Goal: Complete application form: Complete application form

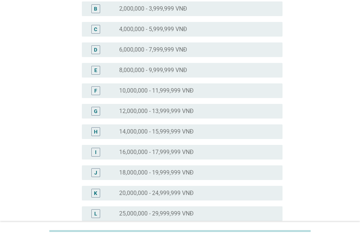
scroll to position [110, 0]
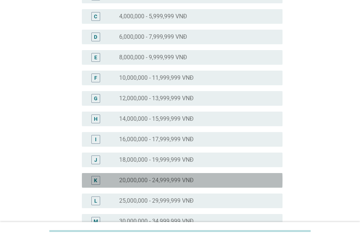
click at [173, 179] on label "20,000,000 - 24,999,999 VNĐ" at bounding box center [156, 180] width 75 height 7
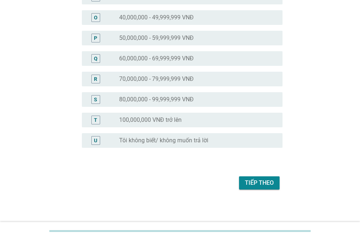
scroll to position [356, 0]
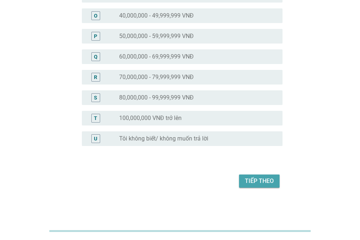
click at [259, 179] on div "Tiếp theo" at bounding box center [259, 181] width 29 height 9
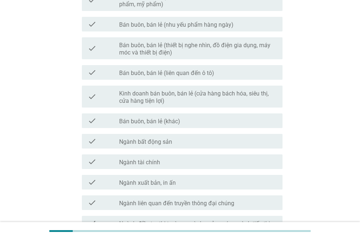
scroll to position [329, 0]
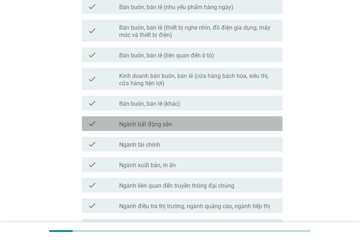
click at [184, 123] on div "check_box_outline_blank Ngành bất động sản" at bounding box center [198, 123] width 158 height 9
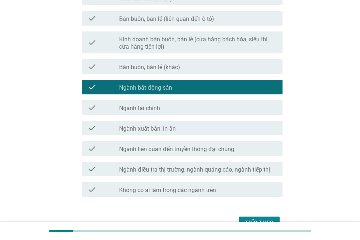
scroll to position [403, 0]
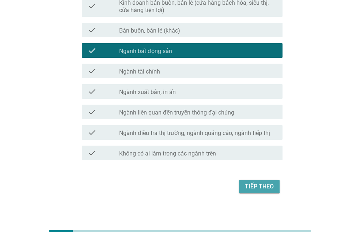
click at [258, 186] on div "Tiếp theo" at bounding box center [259, 186] width 29 height 9
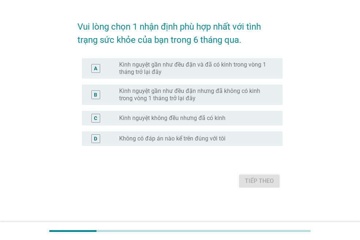
scroll to position [0, 0]
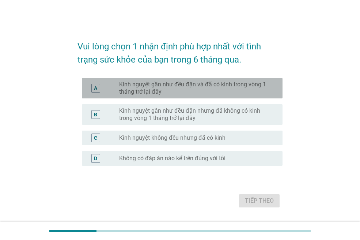
click at [190, 91] on label "Kinh nguyệt gần như đều đặn và đã có kinh trong vòng 1 tháng trở lại đây" at bounding box center [195, 88] width 152 height 15
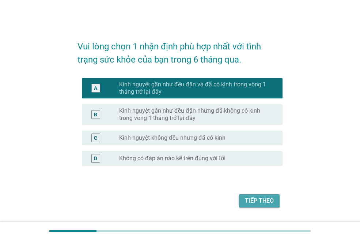
click at [254, 203] on div "Tiếp theo" at bounding box center [259, 200] width 29 height 9
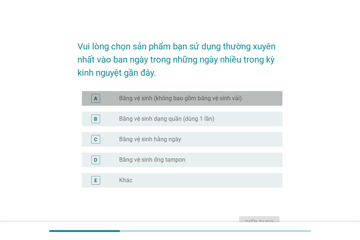
click at [203, 102] on div "A radio_button_unchecked Băng vệ sinh (không bao gồm băng vệ sinh vải)" at bounding box center [182, 98] width 201 height 15
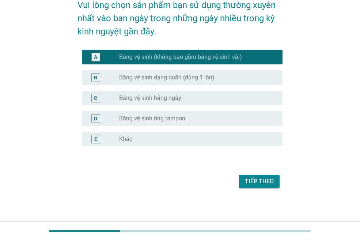
scroll to position [42, 0]
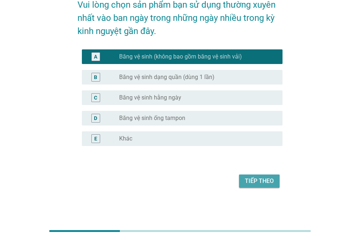
click at [256, 181] on div "Tiếp theo" at bounding box center [259, 181] width 29 height 9
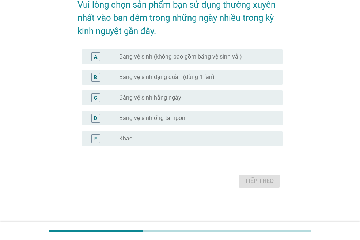
scroll to position [0, 0]
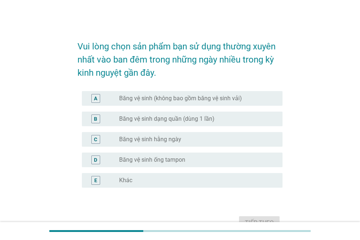
click at [210, 101] on label "Băng vệ sinh (không bao gồm băng vệ sinh vải)" at bounding box center [180, 98] width 123 height 7
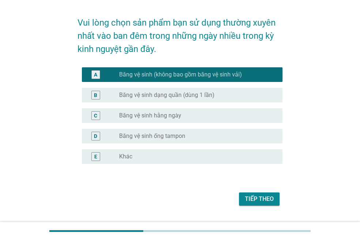
scroll to position [37, 0]
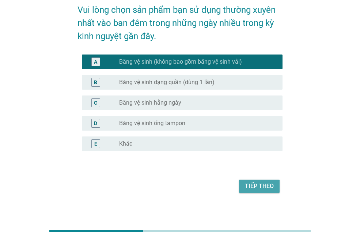
click at [254, 182] on div "Tiếp theo" at bounding box center [259, 186] width 29 height 9
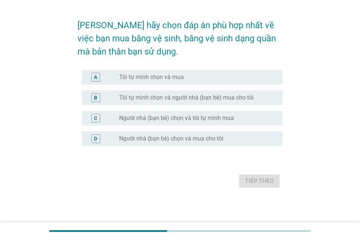
scroll to position [0, 0]
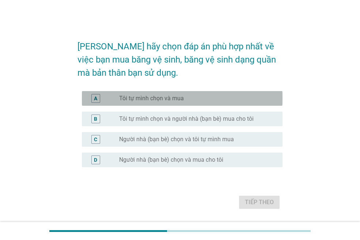
click at [195, 94] on div "radio_button_unchecked Tôi tự mình chọn và mua" at bounding box center [198, 98] width 158 height 9
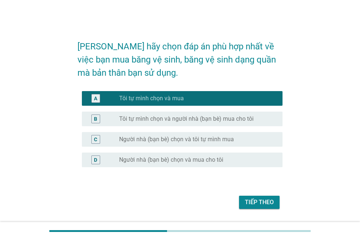
click at [255, 203] on div "Tiếp theo" at bounding box center [259, 202] width 29 height 9
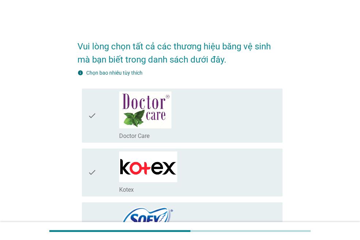
click at [184, 105] on div "check_box_outline_blank Doctor Care" at bounding box center [198, 115] width 158 height 48
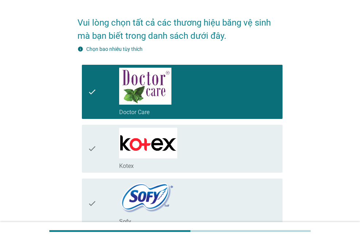
scroll to position [37, 0]
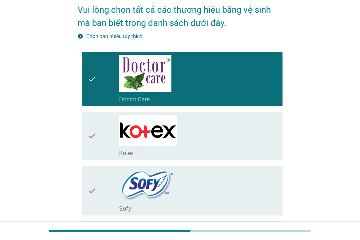
click at [198, 142] on div "check_box_outline_blank Kotex" at bounding box center [198, 136] width 158 height 42
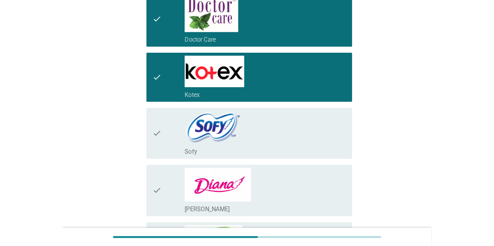
scroll to position [110, 0]
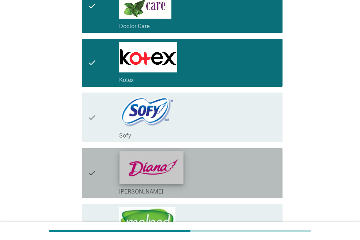
click at [164, 174] on img at bounding box center [152, 167] width 64 height 33
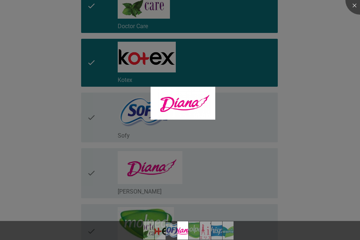
click at [309, 156] on div at bounding box center [180, 120] width 360 height 240
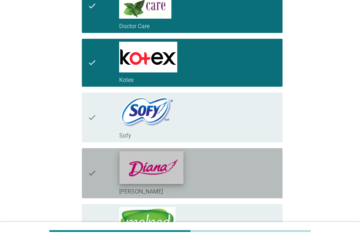
click at [178, 166] on img at bounding box center [152, 167] width 64 height 33
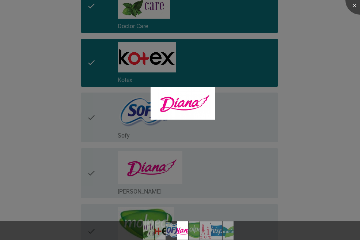
click at [299, 146] on div at bounding box center [180, 120] width 360 height 240
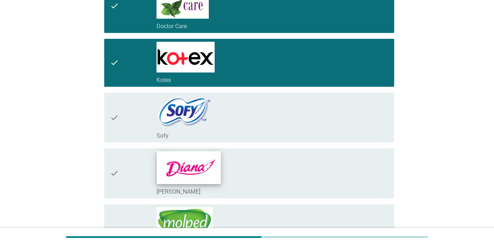
click at [220, 162] on img at bounding box center [189, 167] width 64 height 33
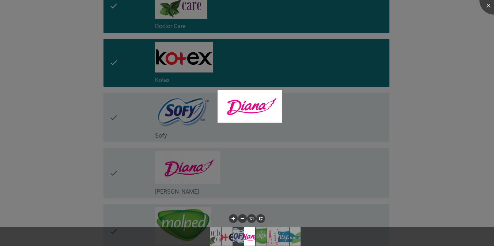
click at [360, 130] on div at bounding box center [247, 123] width 494 height 246
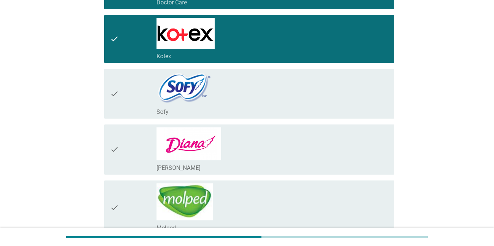
scroll to position [146, 0]
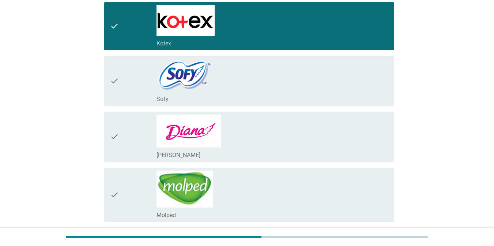
click at [112, 139] on icon "check" at bounding box center [114, 137] width 9 height 44
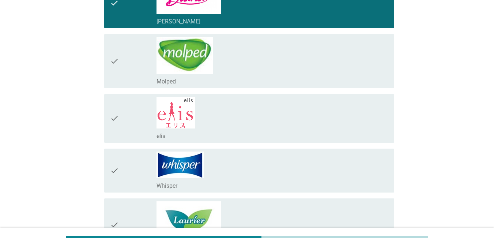
scroll to position [293, 0]
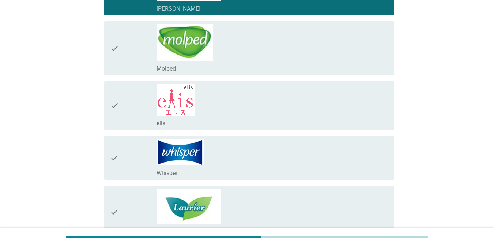
click at [116, 105] on icon "check" at bounding box center [114, 105] width 9 height 43
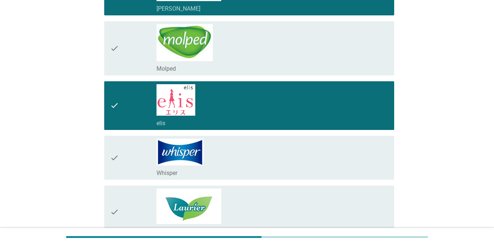
click at [111, 161] on icon "check" at bounding box center [114, 158] width 9 height 38
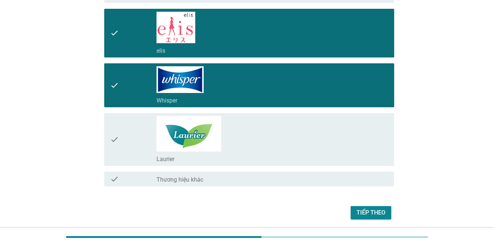
scroll to position [366, 0]
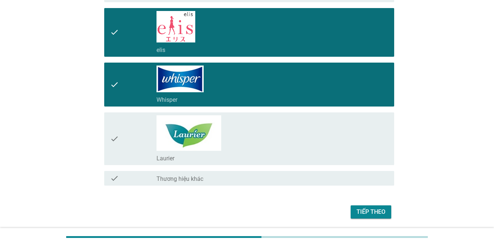
click at [113, 142] on icon "check" at bounding box center [114, 138] width 9 height 47
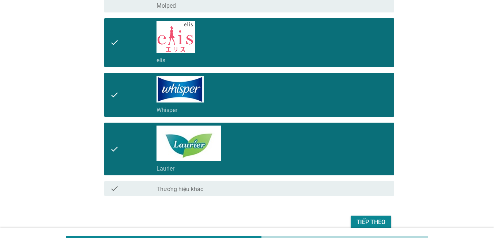
scroll to position [391, 0]
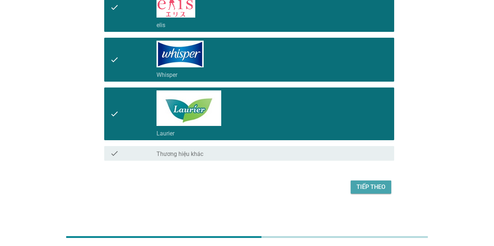
click at [360, 189] on div "Tiếp theo" at bounding box center [371, 187] width 29 height 9
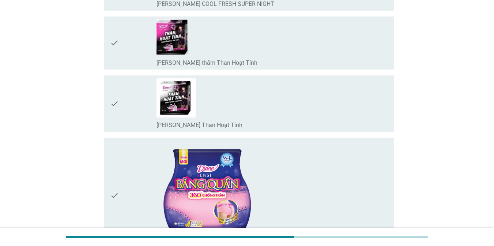
scroll to position [805, 0]
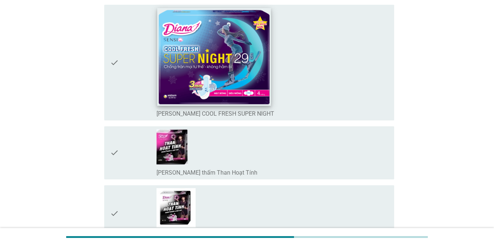
click at [177, 63] on img at bounding box center [214, 56] width 114 height 97
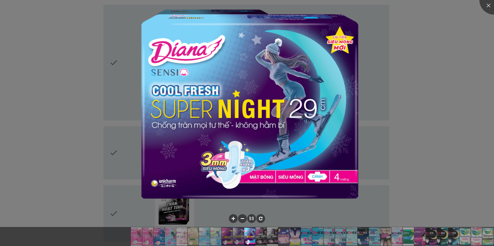
click at [360, 104] on div at bounding box center [247, 123] width 494 height 246
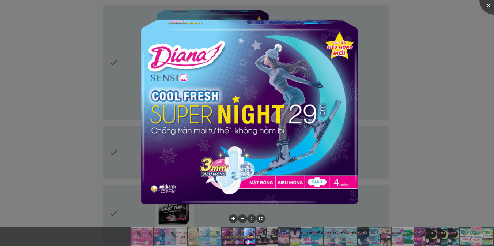
click at [360, 83] on div at bounding box center [247, 123] width 494 height 246
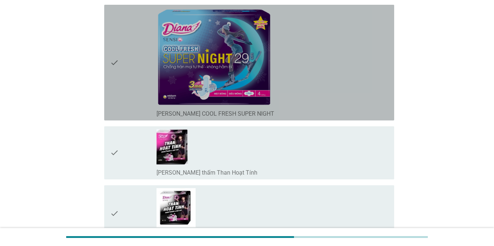
click at [337, 91] on div "check_box_outline_blank [PERSON_NAME] SENSI COOL FRESH SUPER NIGHT" at bounding box center [273, 63] width 232 height 110
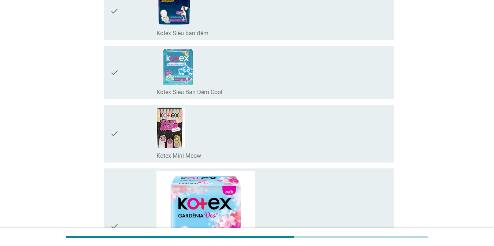
scroll to position [1647, 0]
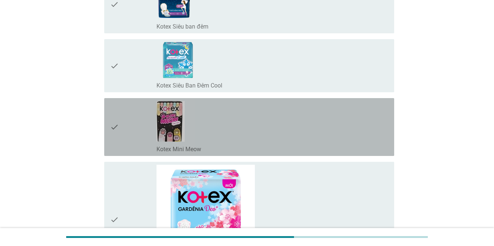
click at [356, 126] on div "check_box_outline_blank Kotex Mini Meow" at bounding box center [273, 127] width 232 height 52
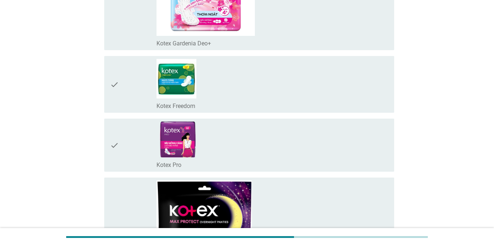
scroll to position [1866, 0]
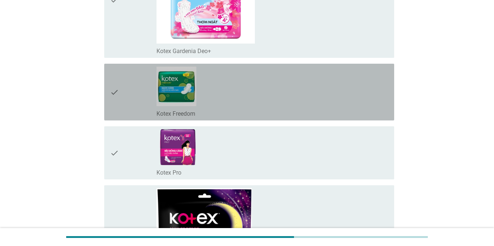
click at [360, 93] on div "check_box_outline_blank Kotex Freedom" at bounding box center [273, 92] width 232 height 51
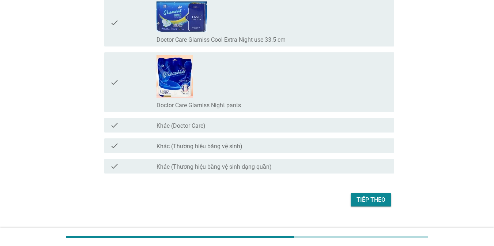
scroll to position [5957, 0]
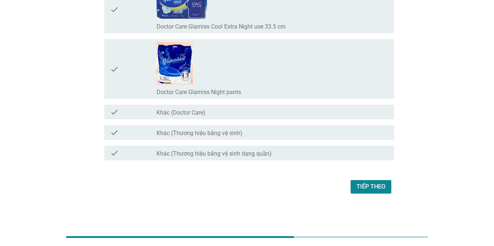
click at [360, 185] on div "Tiếp theo" at bounding box center [371, 186] width 29 height 9
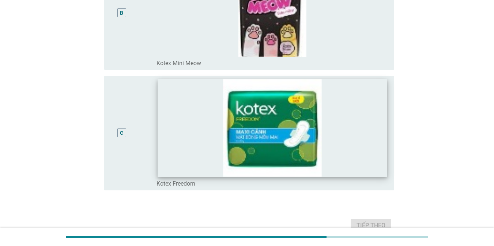
scroll to position [256, 0]
click at [360, 150] on img at bounding box center [273, 127] width 230 height 97
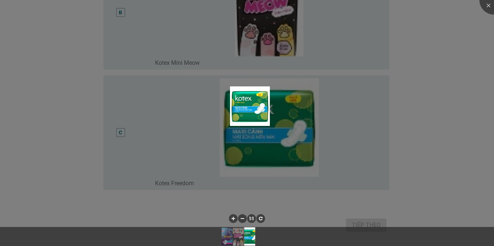
click at [360, 155] on div at bounding box center [247, 123] width 494 height 246
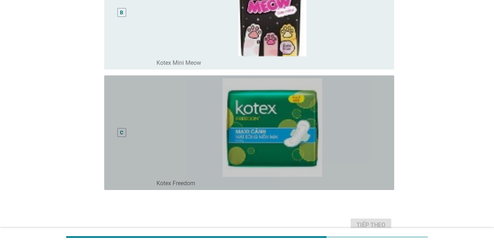
click at [121, 131] on div "C" at bounding box center [121, 133] width 3 height 8
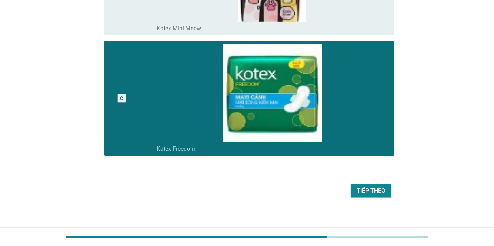
scroll to position [294, 0]
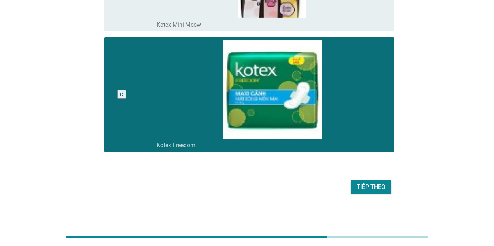
click at [360, 190] on div "Tiếp theo" at bounding box center [371, 187] width 29 height 9
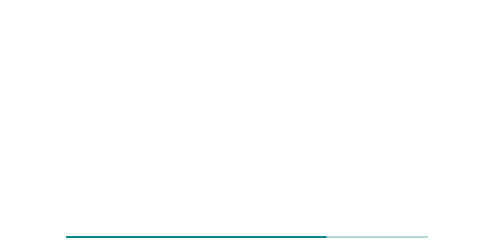
scroll to position [0, 0]
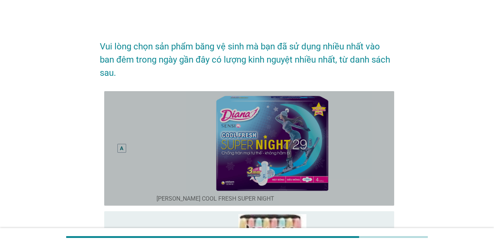
click at [121, 148] on div "A" at bounding box center [121, 148] width 3 height 8
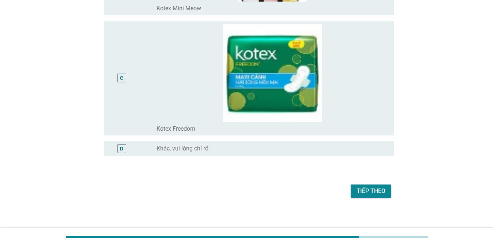
scroll to position [315, 0]
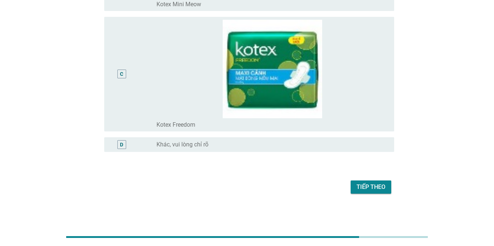
click at [360, 186] on div "Tiếp theo" at bounding box center [371, 187] width 29 height 9
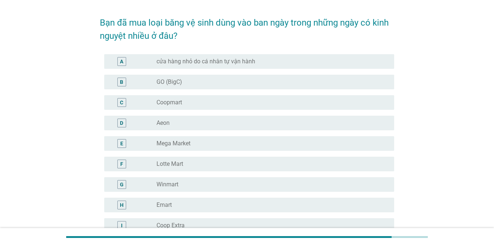
scroll to position [37, 0]
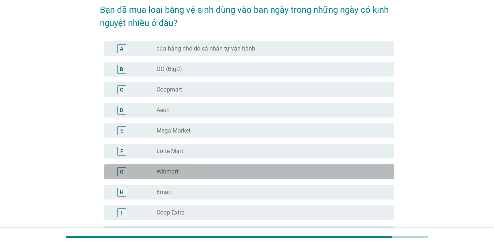
click at [120, 172] on div "G" at bounding box center [122, 172] width 4 height 8
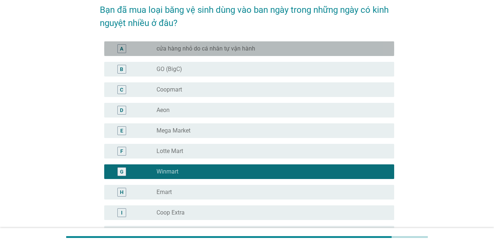
drag, startPoint x: 120, startPoint y: 49, endPoint x: 119, endPoint y: 55, distance: 5.2
click at [120, 50] on div "A" at bounding box center [121, 48] width 9 height 9
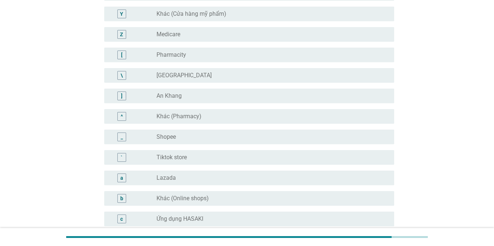
scroll to position [557, 0]
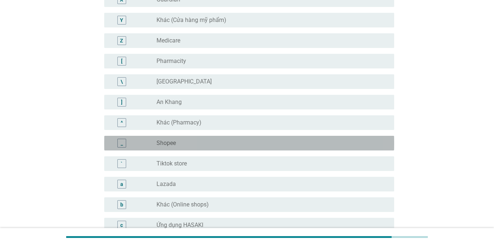
click at [121, 143] on div "_" at bounding box center [122, 143] width 2 height 8
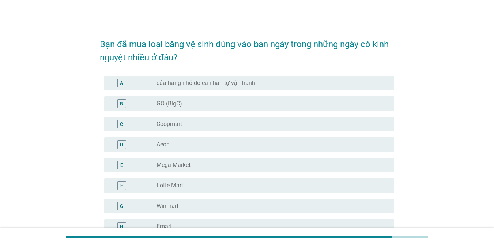
scroll to position [0, 0]
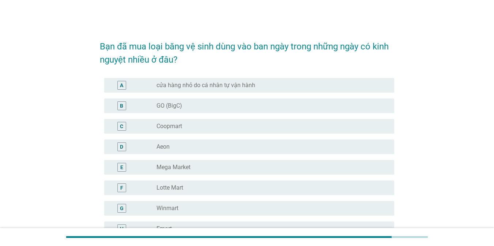
click at [121, 88] on div "A" at bounding box center [121, 85] width 3 height 8
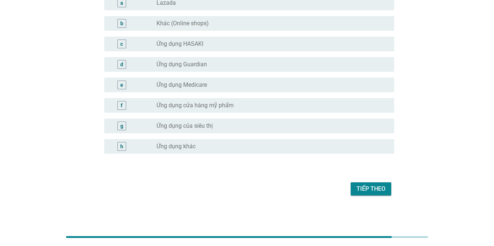
scroll to position [740, 0]
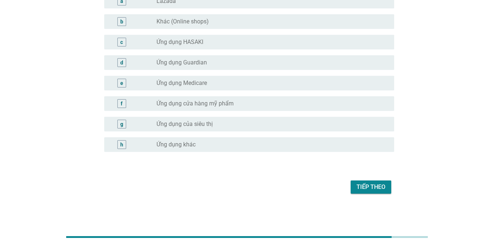
click at [360, 188] on div "Tiếp theo" at bounding box center [371, 187] width 29 height 9
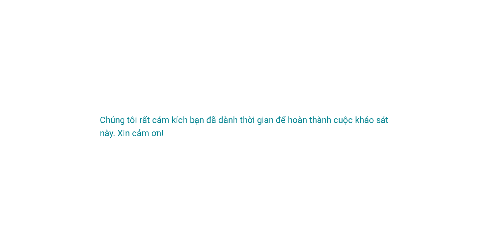
scroll to position [0, 0]
